Goal: Navigation & Orientation: Find specific page/section

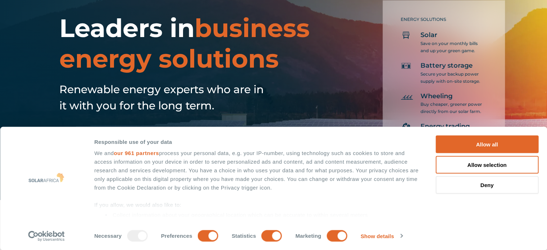
scroll to position [216, 0]
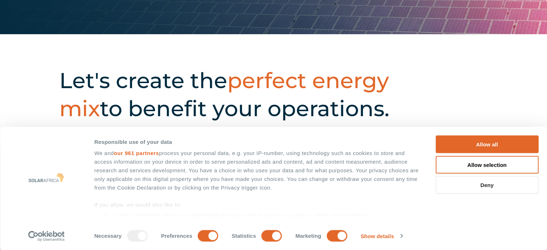
click at [492, 184] on button "Deny" at bounding box center [486, 185] width 103 height 18
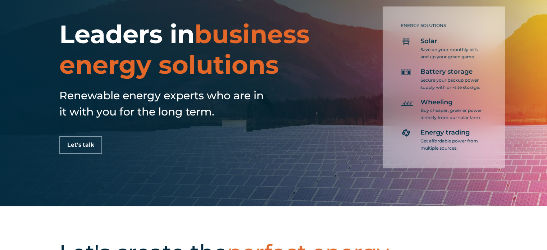
scroll to position [0, 0]
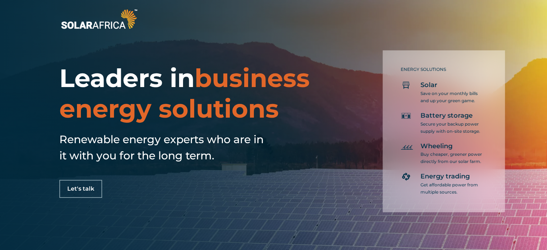
click at [441, 93] on p "Save on your monthly bills and up your green game." at bounding box center [451, 97] width 63 height 14
click at [425, 76] on div "ENERGY SOLUTIONS Solar Save on your monthly bills and up your green game. Batte…" at bounding box center [443, 131] width 122 height 162
click at [166, 111] on span "business energy solutions" at bounding box center [184, 93] width 250 height 61
click at [454, 149] on h4 "Wheeling" at bounding box center [451, 146] width 63 height 9
click at [441, 92] on p "Save on your monthly bills and up your green game." at bounding box center [451, 97] width 63 height 14
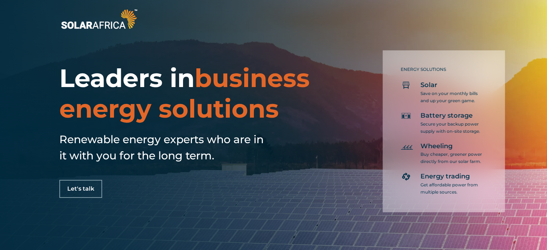
drag, startPoint x: 403, startPoint y: 79, endPoint x: 425, endPoint y: 98, distance: 29.3
click at [425, 98] on div "ENERGY SOLUTIONS Solar Save on your monthly bills and up your green game. Batte…" at bounding box center [443, 131] width 122 height 162
click at [437, 93] on p "Save on your monthly bills and up your green game." at bounding box center [451, 97] width 63 height 14
click at [365, 64] on div "ENERGY SOLUTIONS Solar Save on your monthly bills and up your green game. Batte…" at bounding box center [425, 126] width 196 height 171
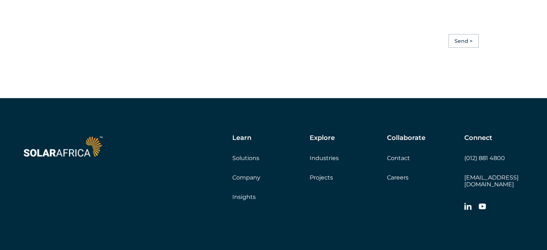
scroll to position [2065, 0]
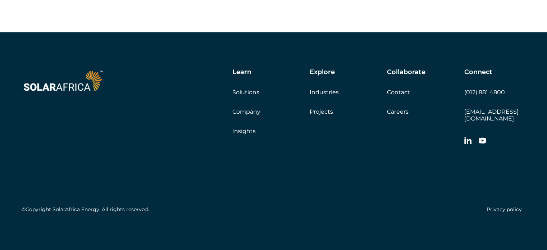
click at [250, 115] on link "Company" at bounding box center [246, 111] width 28 height 7
